Goal: Book appointment/travel/reservation

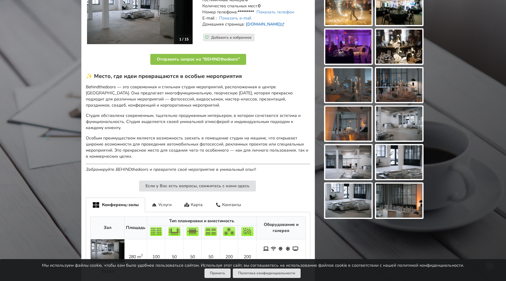
scroll to position [120, 0]
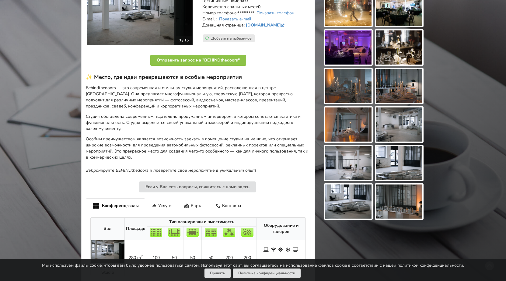
click at [153, 203] on icon at bounding box center [153, 205] width 5 height 4
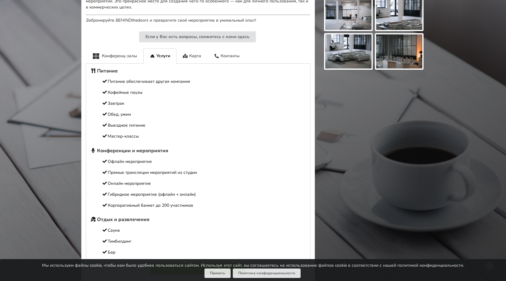
scroll to position [181, 0]
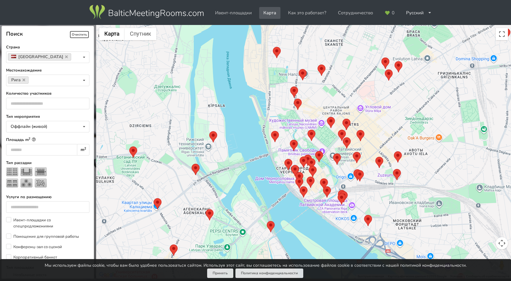
drag, startPoint x: 299, startPoint y: 123, endPoint x: 251, endPoint y: 167, distance: 65.6
click at [251, 167] on div at bounding box center [303, 152] width 415 height 254
click at [70, 103] on input "number" at bounding box center [48, 104] width 84 height 12
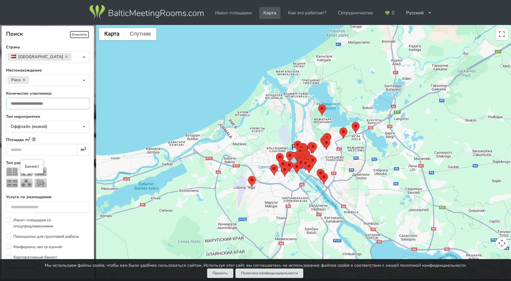
type input "**"
click at [12, 182] on img at bounding box center [12, 182] width 12 height 9
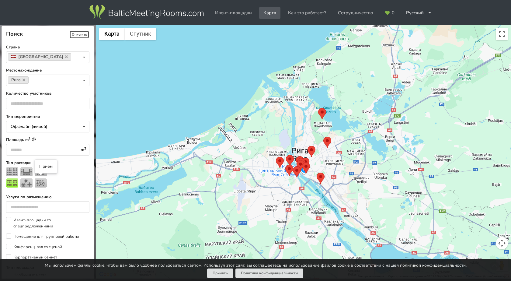
click at [41, 182] on img at bounding box center [41, 182] width 12 height 9
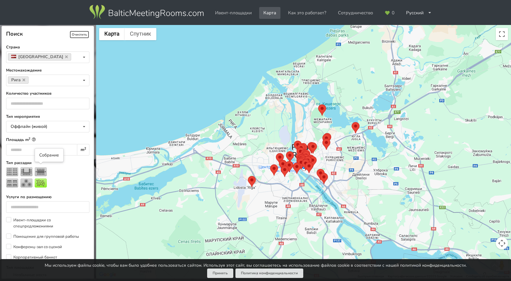
click at [42, 173] on img at bounding box center [41, 171] width 12 height 9
